Goal: Obtain resource: Download file/media

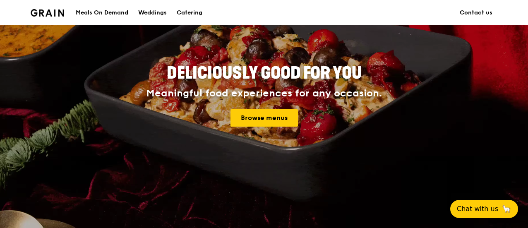
scroll to position [83, 0]
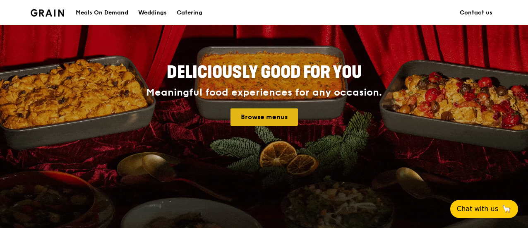
click at [271, 118] on link "Browse menus" at bounding box center [265, 117] width 68 height 17
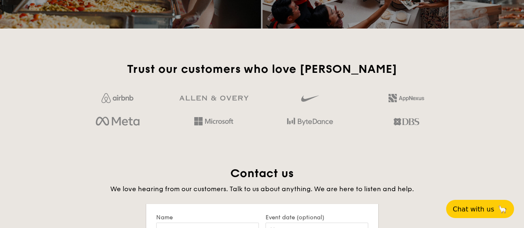
scroll to position [1326, 0]
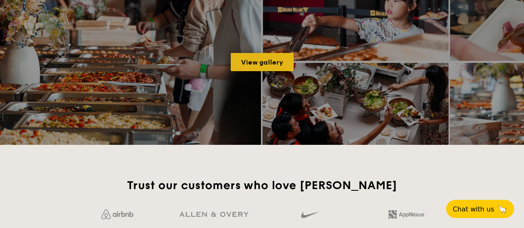
click at [273, 63] on link "View gallery" at bounding box center [262, 62] width 63 height 18
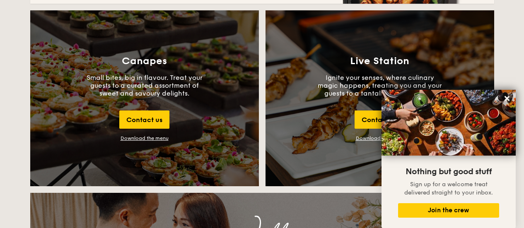
scroll to position [911, 0]
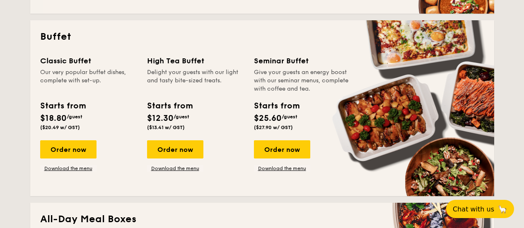
scroll to position [373, 0]
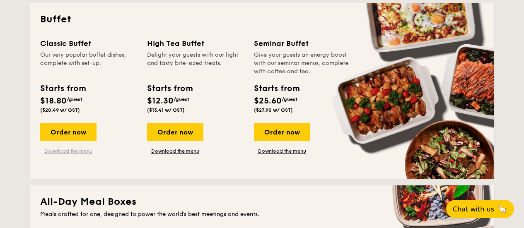
click at [75, 153] on link "Download the menu" at bounding box center [68, 151] width 56 height 7
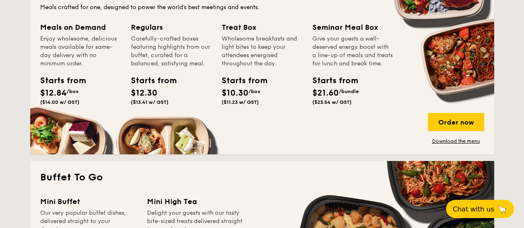
scroll to position [745, 0]
